Goal: Task Accomplishment & Management: Manage account settings

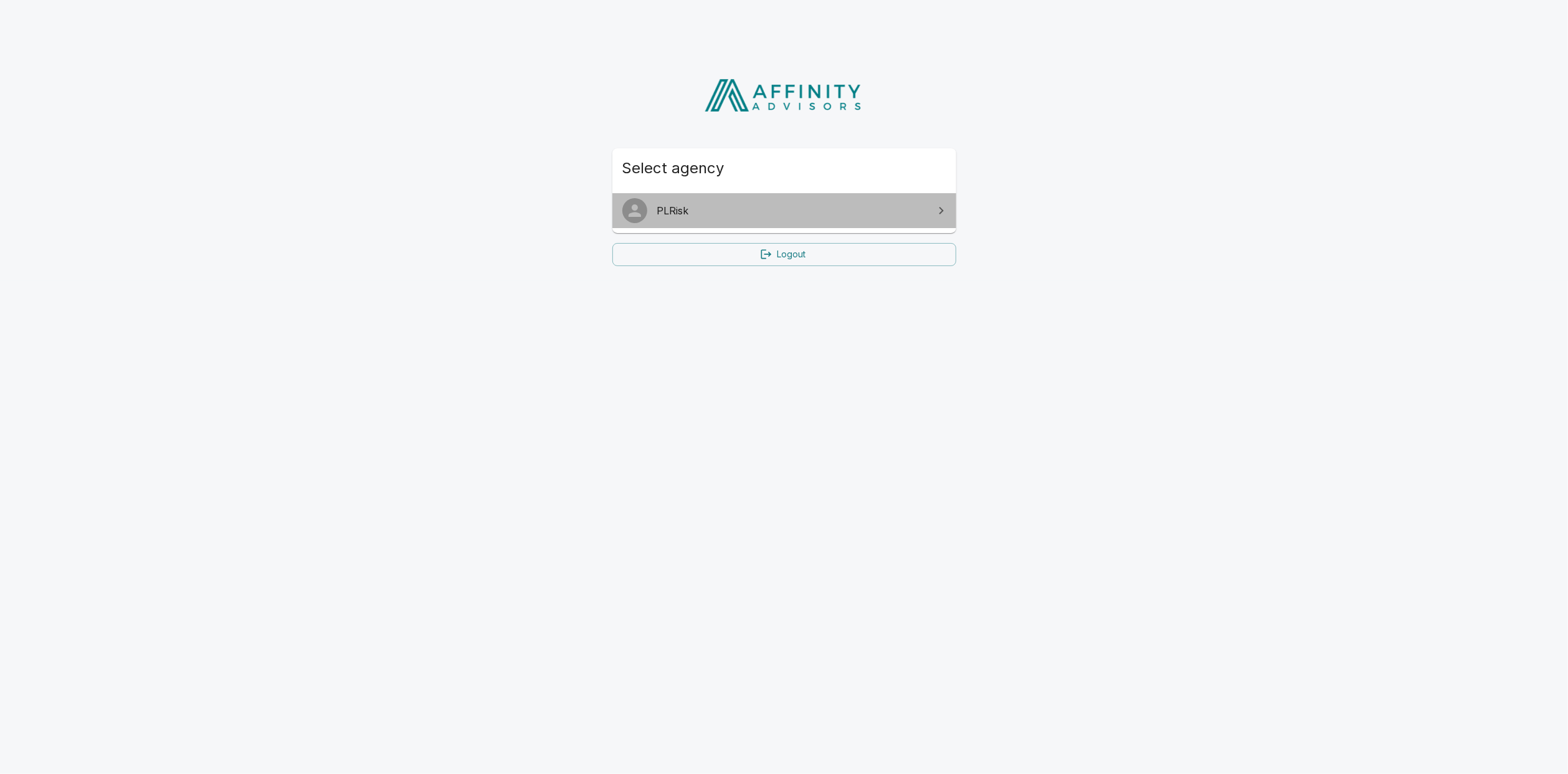
click at [779, 210] on span "PLRisk" at bounding box center [792, 210] width 269 height 15
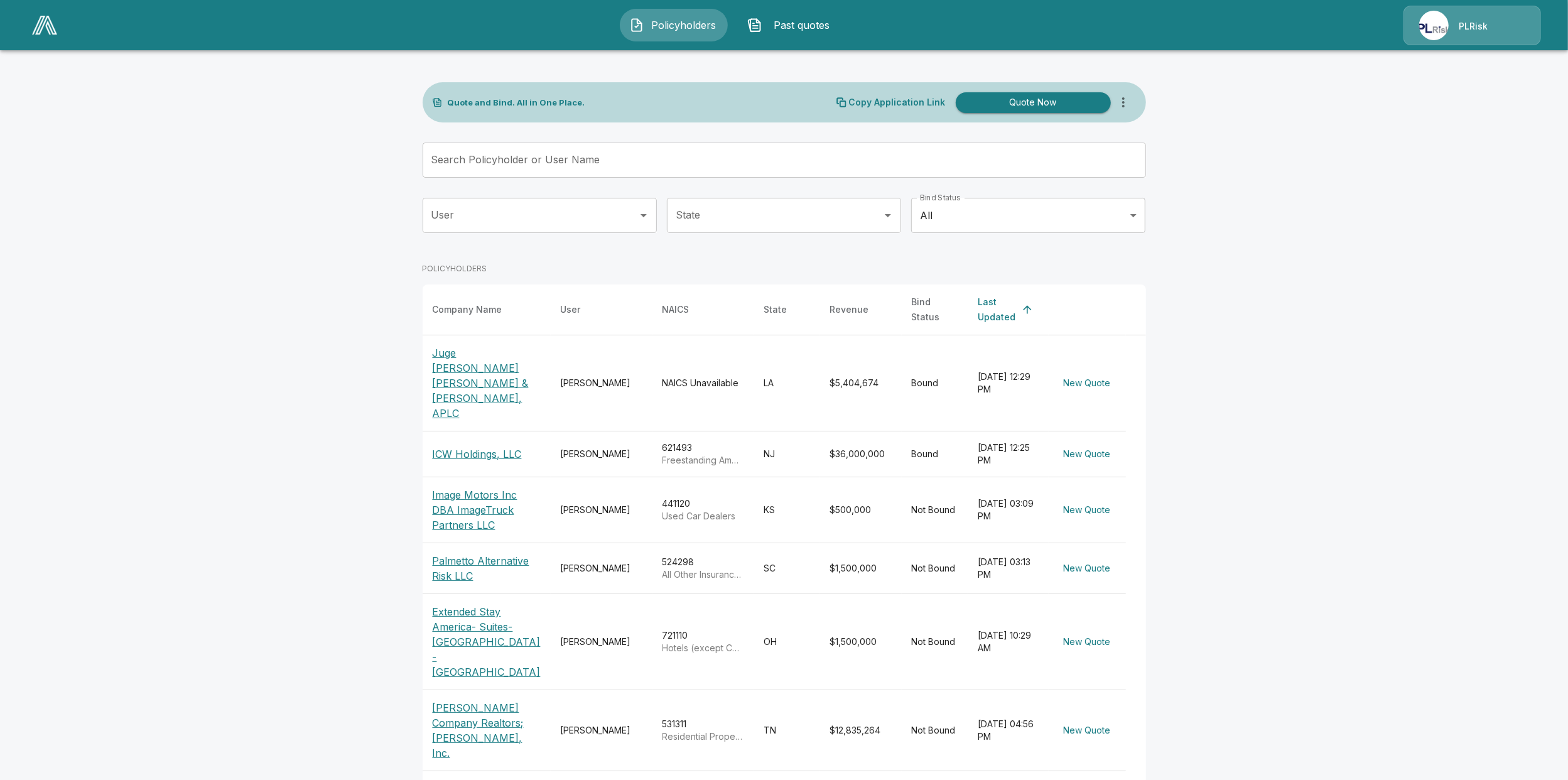
click at [1474, 21] on p "PLRisk" at bounding box center [1473, 26] width 29 height 13
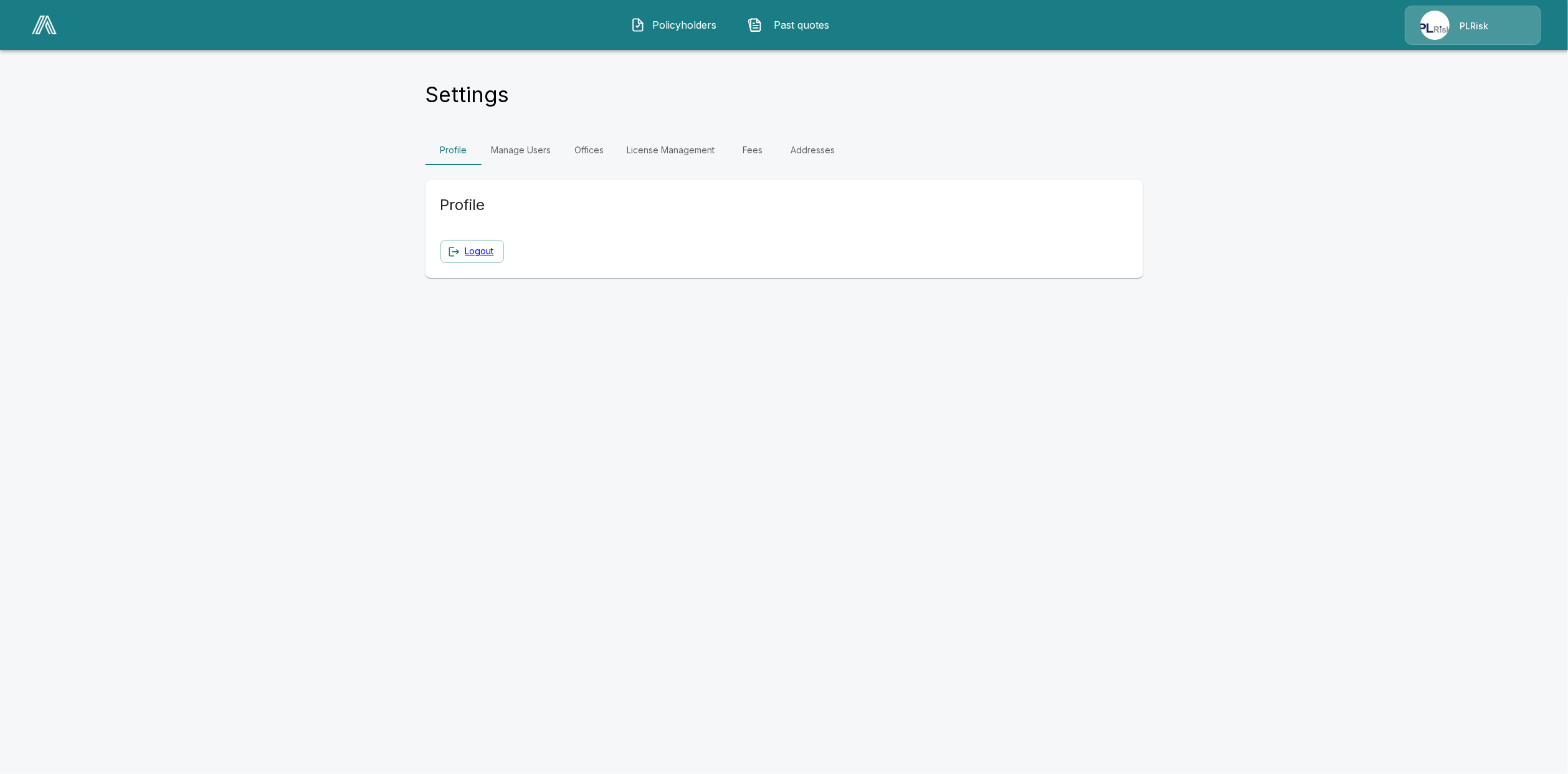
click at [757, 150] on link "Fees" at bounding box center [753, 150] width 56 height 30
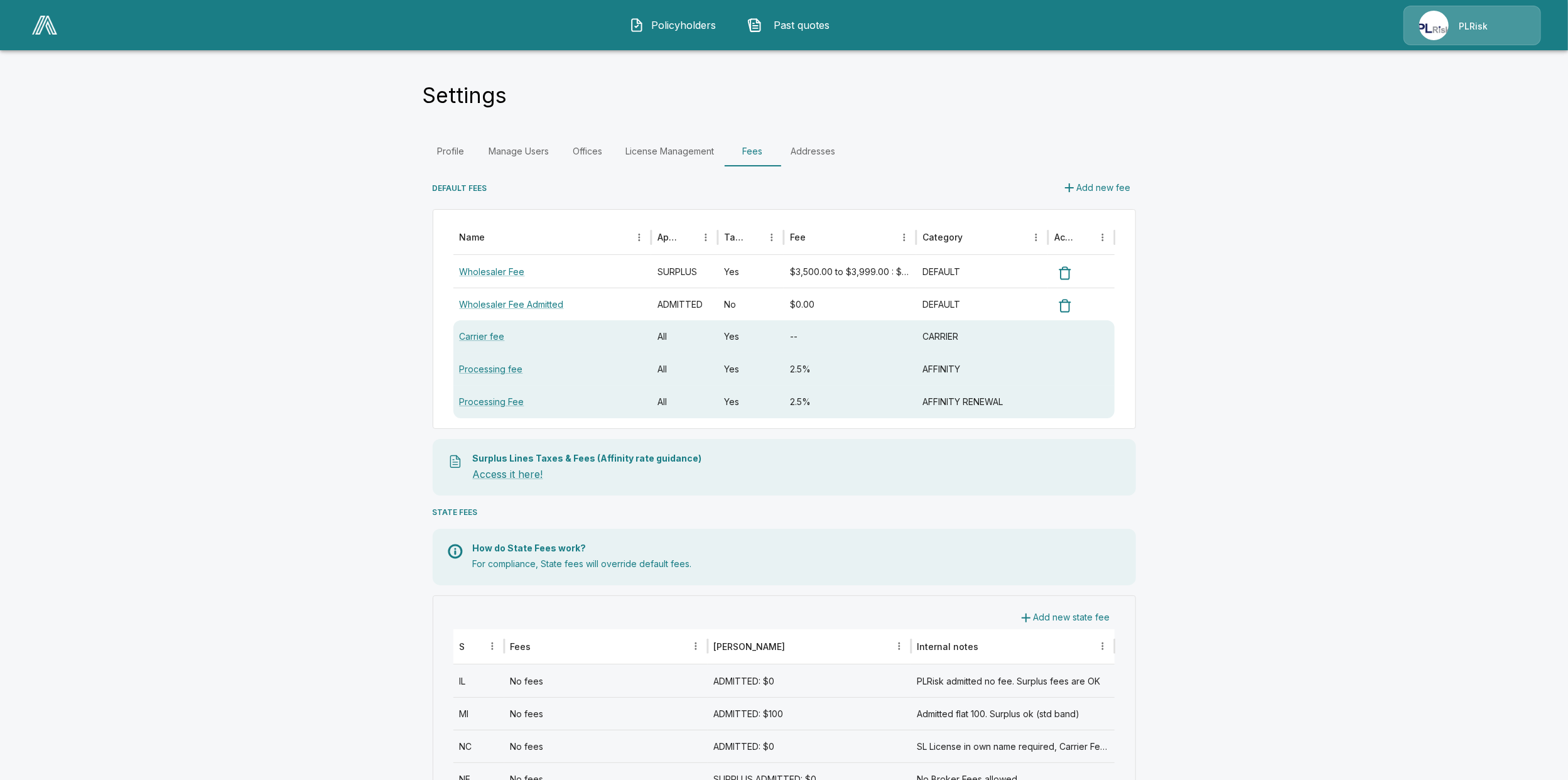
drag, startPoint x: 1314, startPoint y: 404, endPoint x: 1304, endPoint y: 404, distance: 10.0
drag, startPoint x: 1381, startPoint y: 194, endPoint x: 1324, endPoint y: 192, distance: 57.0
